Goal: Information Seeking & Learning: Check status

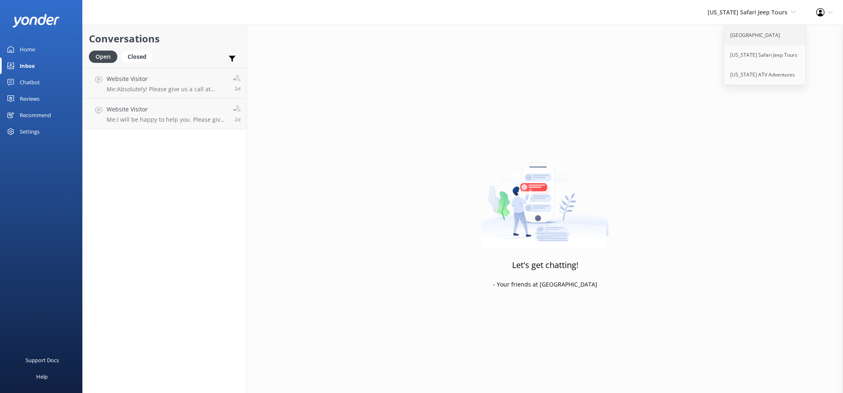
click at [782, 36] on link "[GEOGRAPHIC_DATA]" at bounding box center [765, 36] width 82 height 20
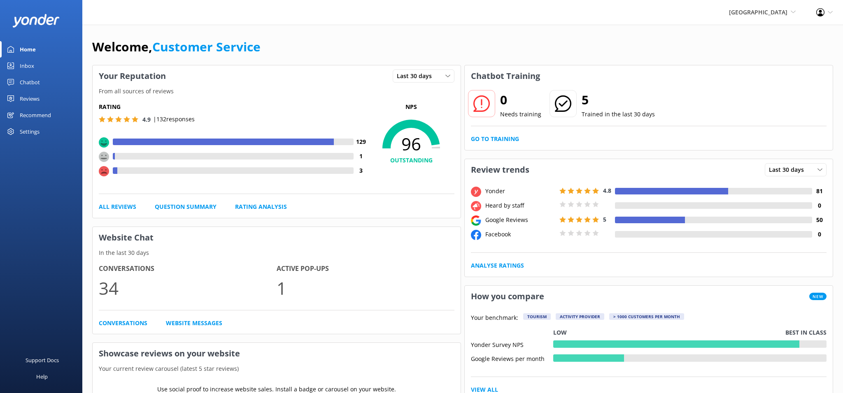
click at [22, 71] on div "Inbox" at bounding box center [27, 66] width 14 height 16
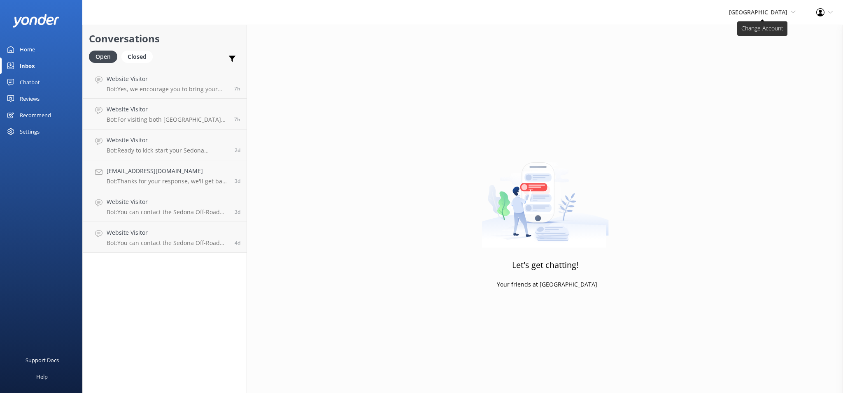
click at [755, 11] on span "[GEOGRAPHIC_DATA]" at bounding box center [758, 12] width 58 height 8
click at [745, 81] on link "[US_STATE] ATV Adventures" at bounding box center [765, 75] width 82 height 20
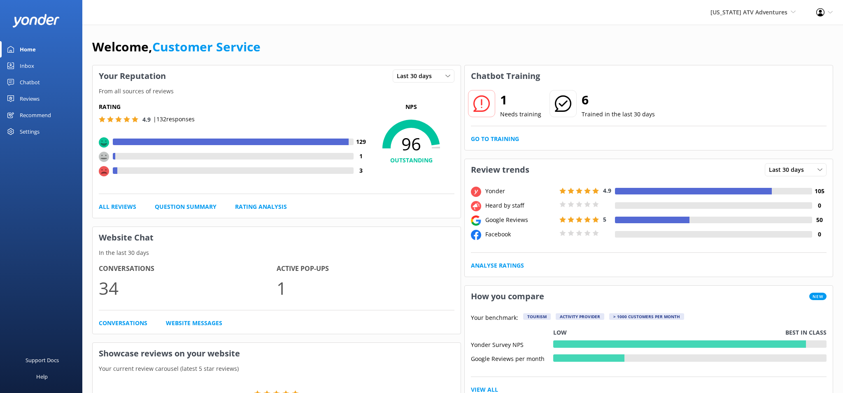
click at [21, 70] on div "Inbox" at bounding box center [27, 66] width 14 height 16
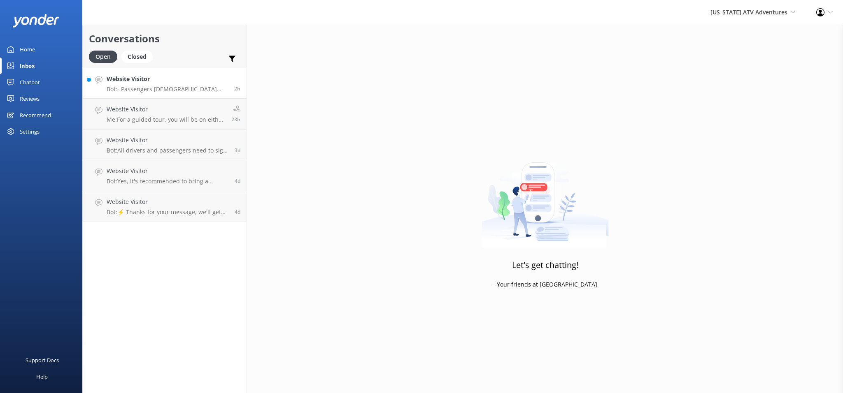
drag, startPoint x: 165, startPoint y: 82, endPoint x: 183, endPoint y: 92, distance: 21.0
click at [165, 82] on h4 "Website Visitor" at bounding box center [167, 78] width 121 height 9
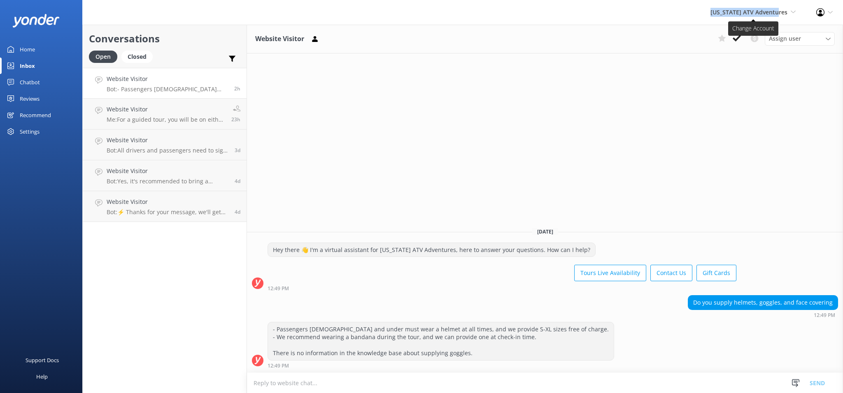
click at [787, 8] on div "[US_STATE] ATV Adventures Sedona Off-Road Center [US_STATE] Safari Jeep Tours […" at bounding box center [753, 12] width 106 height 25
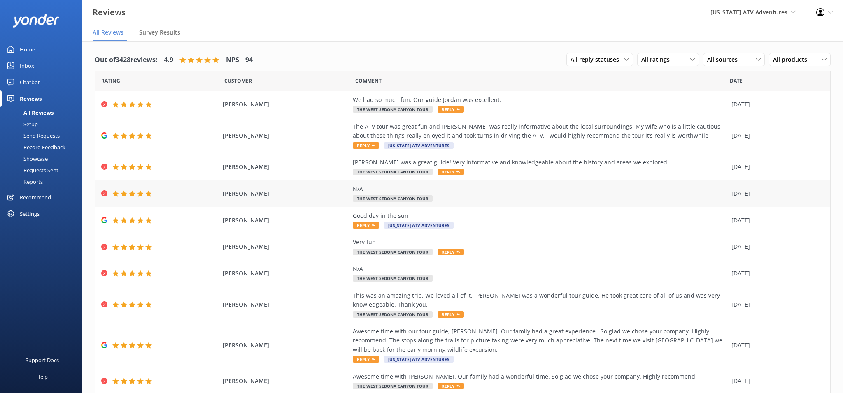
scroll to position [29, 0]
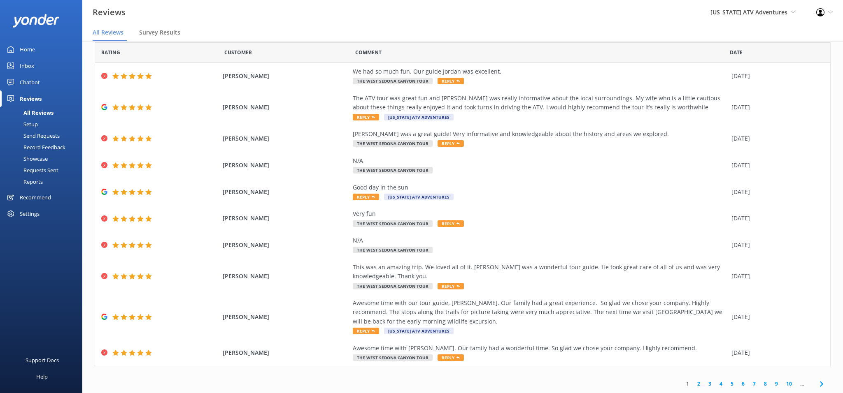
click at [698, 387] on link "2" at bounding box center [698, 384] width 11 height 8
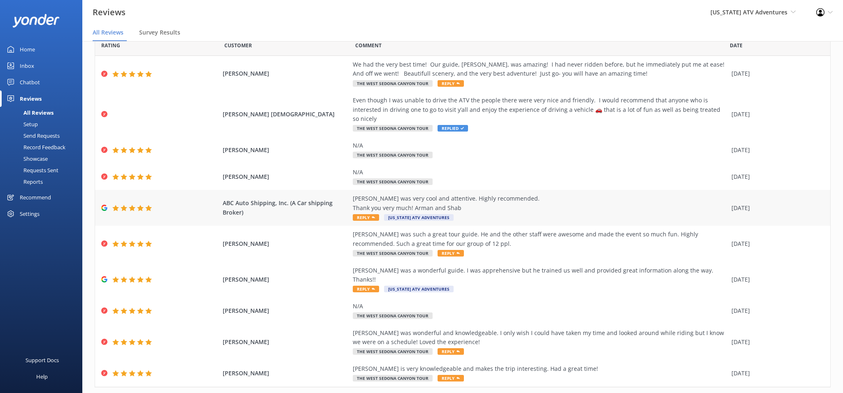
scroll to position [7, 0]
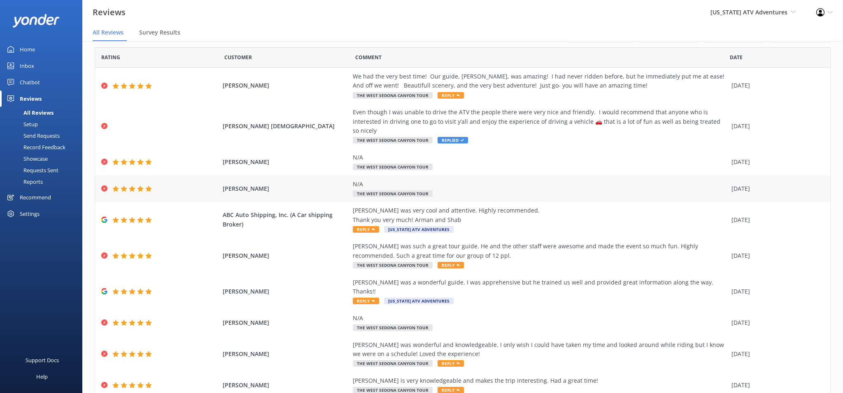
click at [260, 184] on span "NicK Stambaugh" at bounding box center [285, 188] width 125 height 9
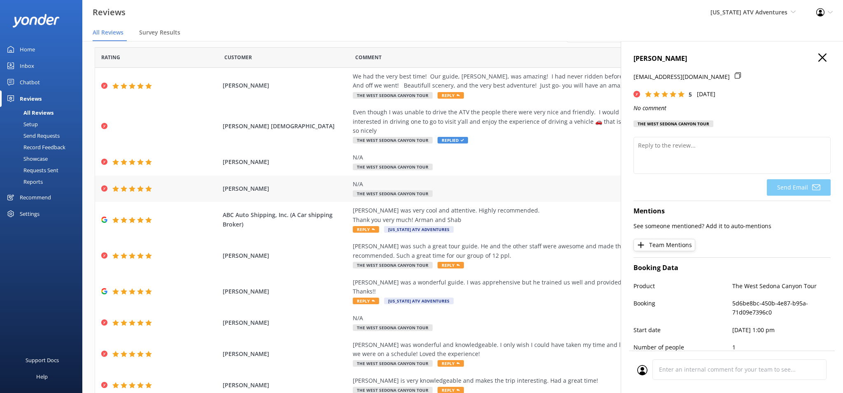
click at [483, 180] on div "N/A" at bounding box center [540, 184] width 374 height 9
click at [822, 63] on h4 "NicK Stambaugh" at bounding box center [731, 58] width 197 height 11
click at [822, 58] on use "button" at bounding box center [822, 57] width 8 height 8
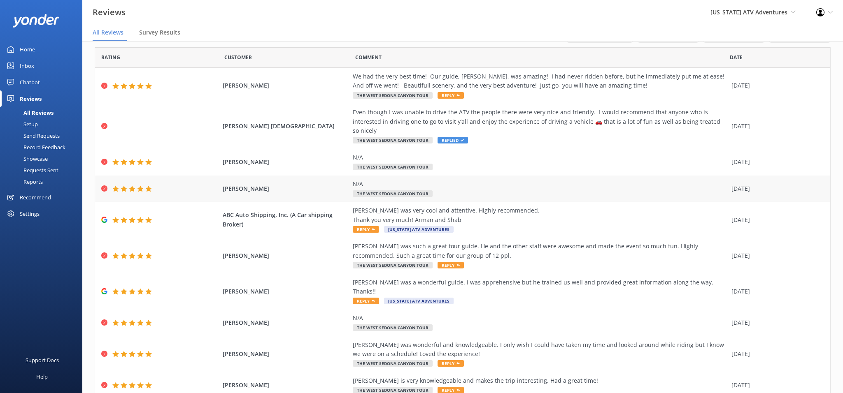
scroll to position [47, 0]
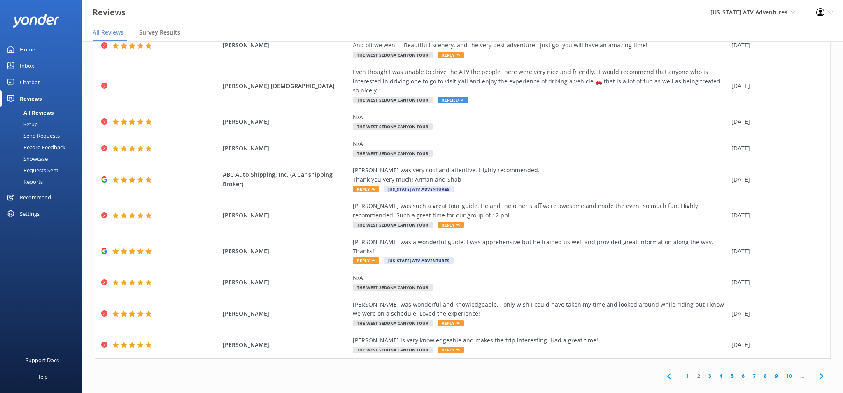
click at [699, 372] on link "2" at bounding box center [698, 376] width 11 height 8
click at [714, 372] on link "3" at bounding box center [709, 376] width 11 height 8
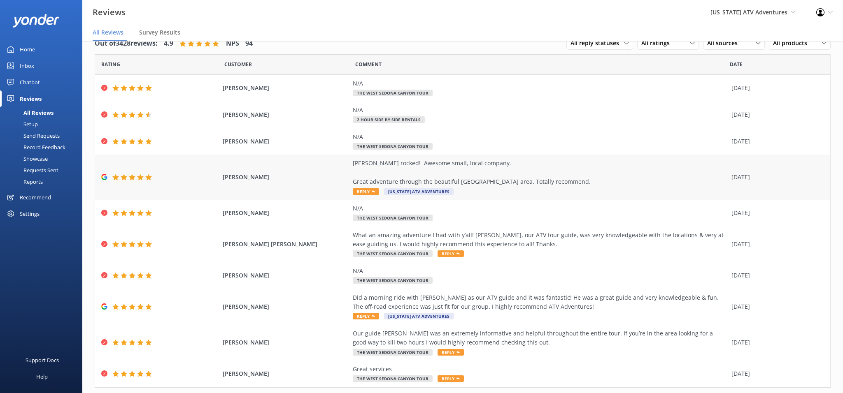
scroll to position [47, 0]
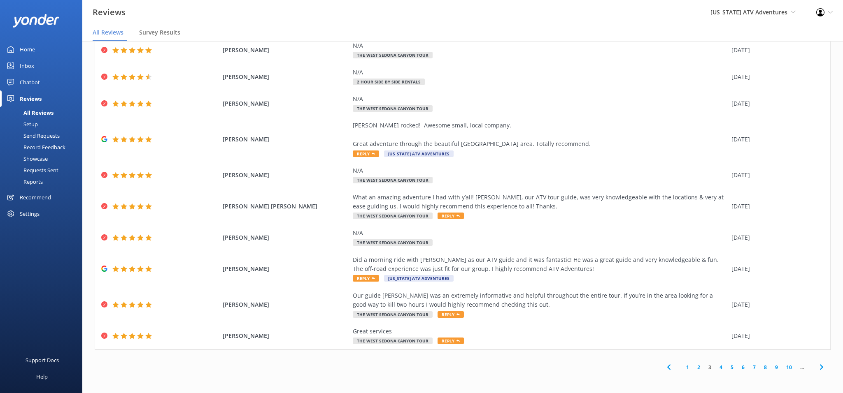
click at [723, 367] on link "4" at bounding box center [720, 368] width 11 height 8
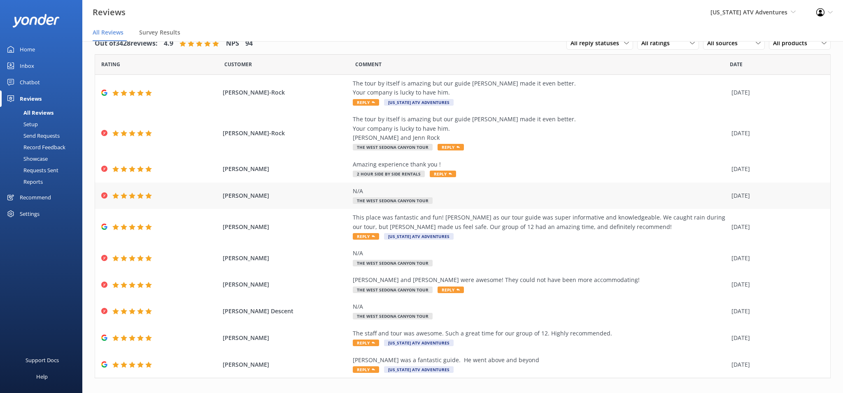
scroll to position [29, 0]
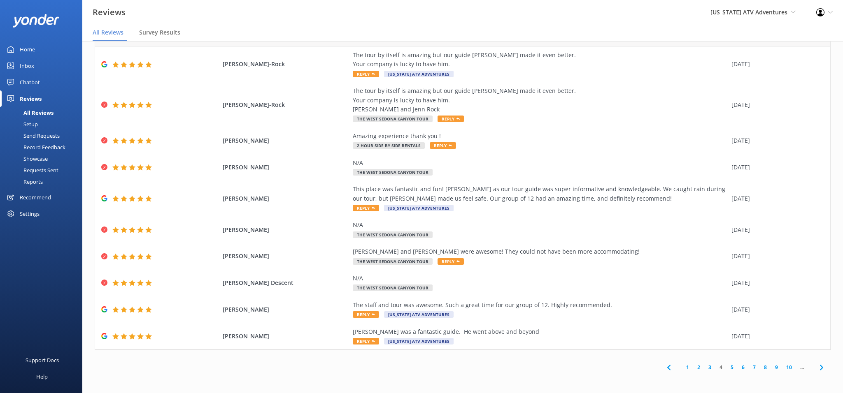
click at [731, 367] on link "5" at bounding box center [731, 368] width 11 height 8
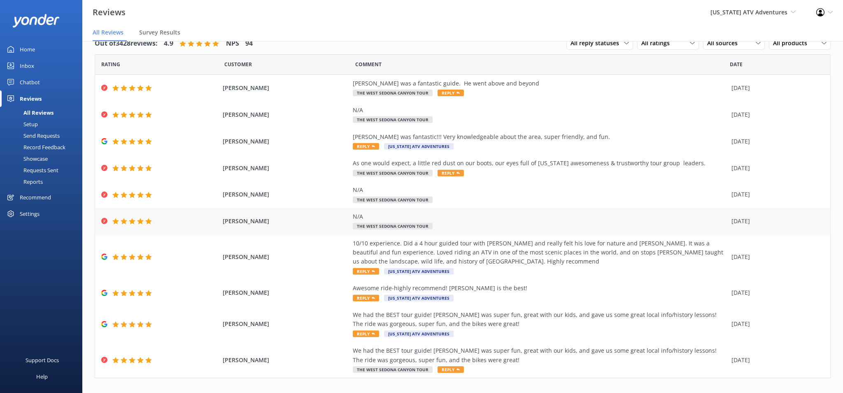
scroll to position [29, 0]
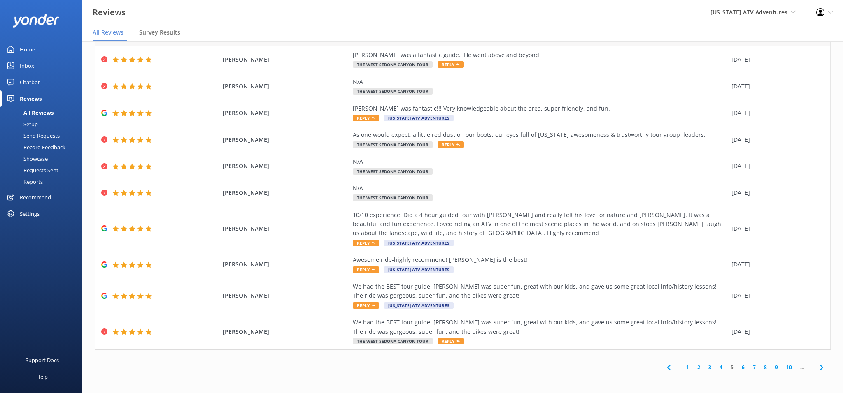
click at [745, 368] on link "6" at bounding box center [742, 368] width 11 height 8
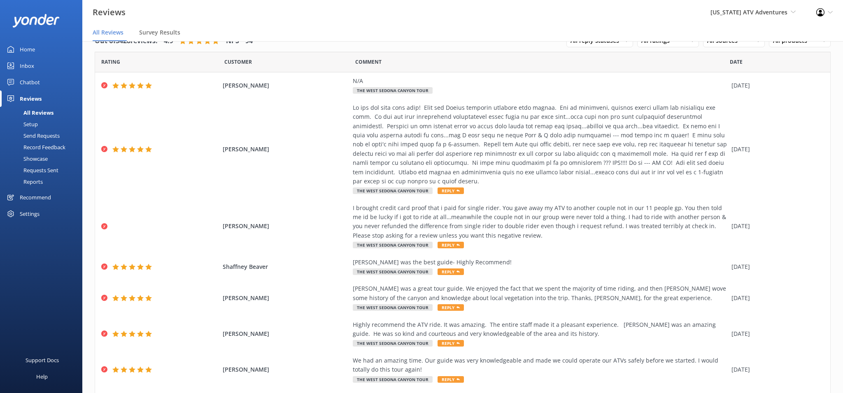
scroll to position [10, 0]
